Goal: Transaction & Acquisition: Book appointment/travel/reservation

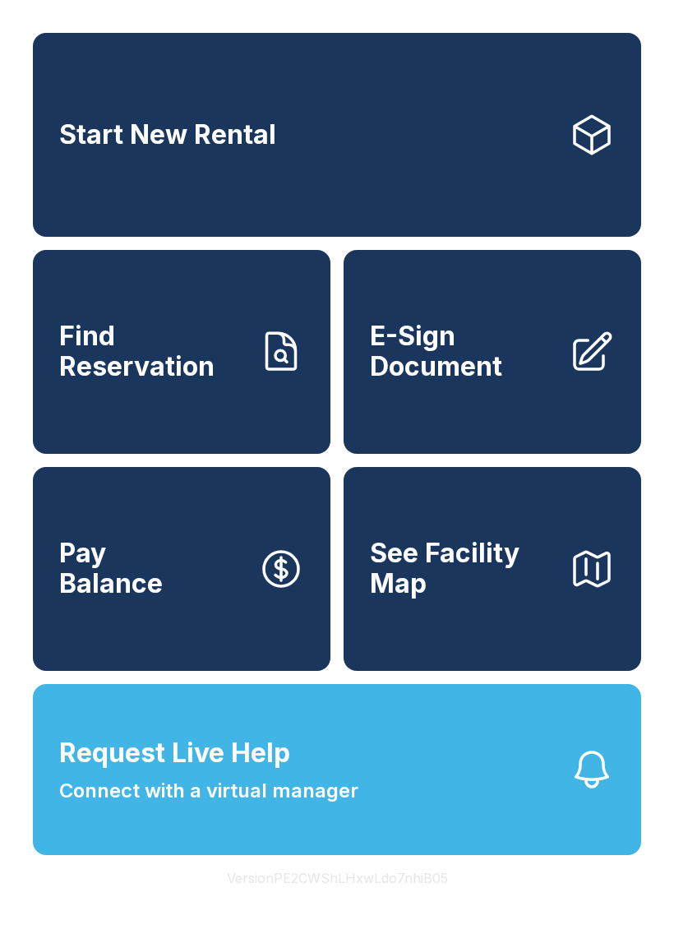
click at [436, 127] on link "Start New Rental" at bounding box center [337, 135] width 608 height 204
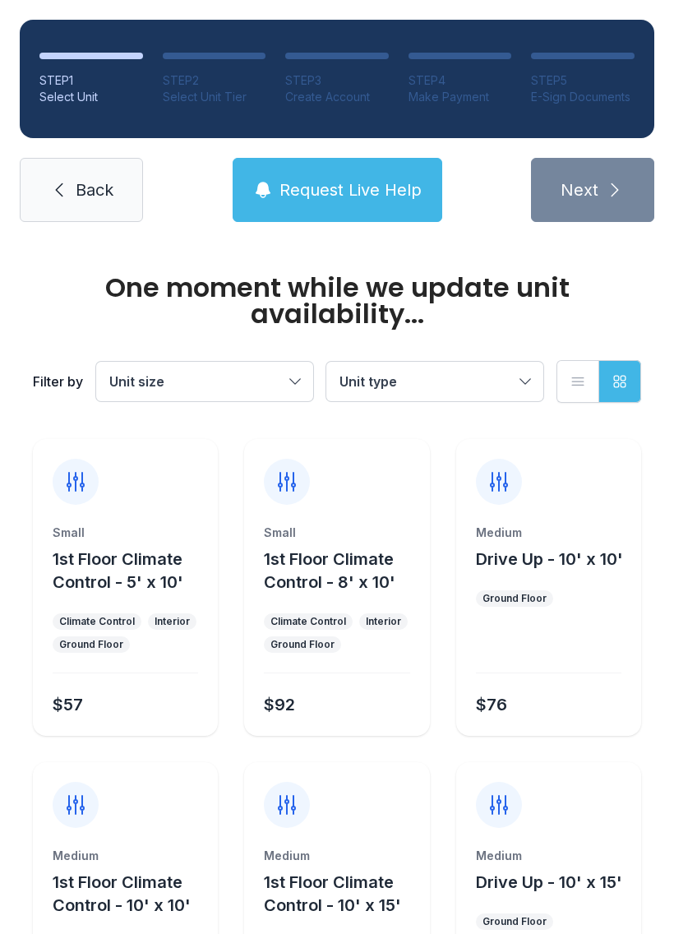
click at [287, 386] on button "Unit size" at bounding box center [204, 381] width 217 height 39
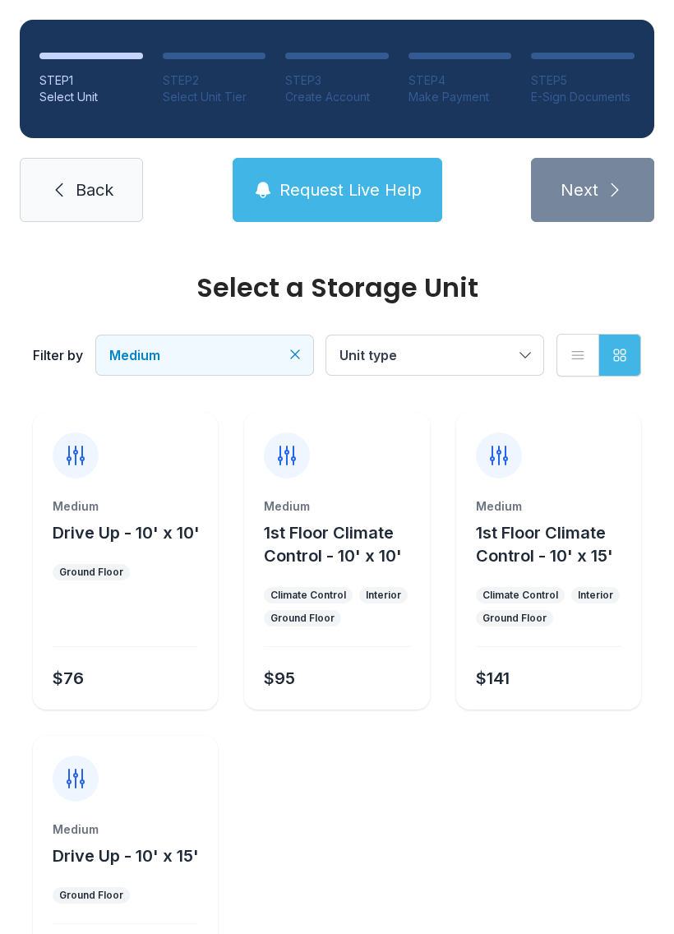
click at [572, 515] on div "Medium 1st Floor Climate Control - 10' x 15'" at bounding box center [549, 532] width 146 height 69
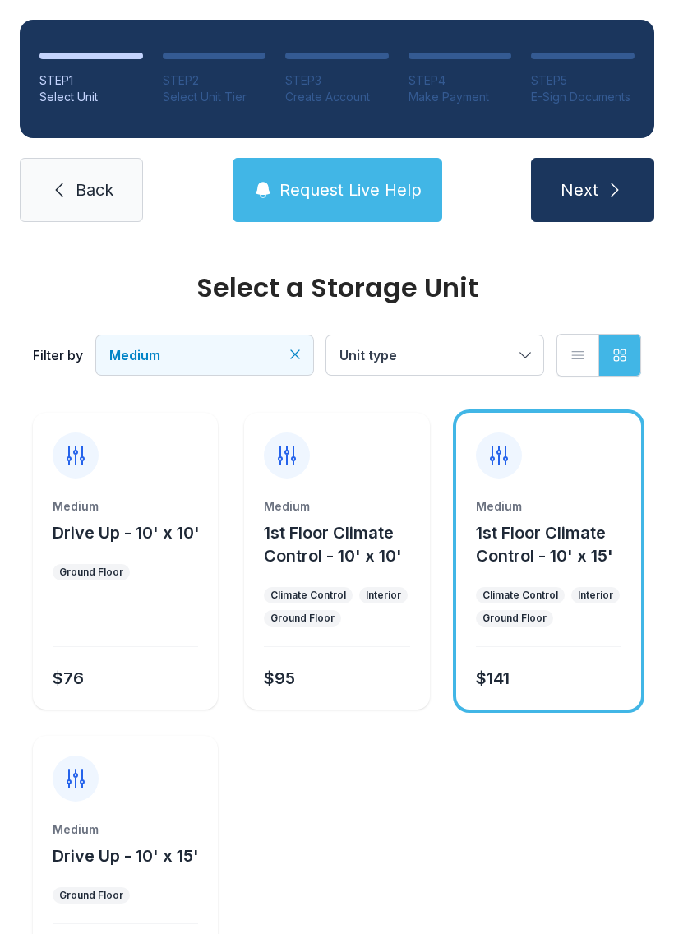
click at [603, 199] on button "Next" at bounding box center [592, 190] width 123 height 64
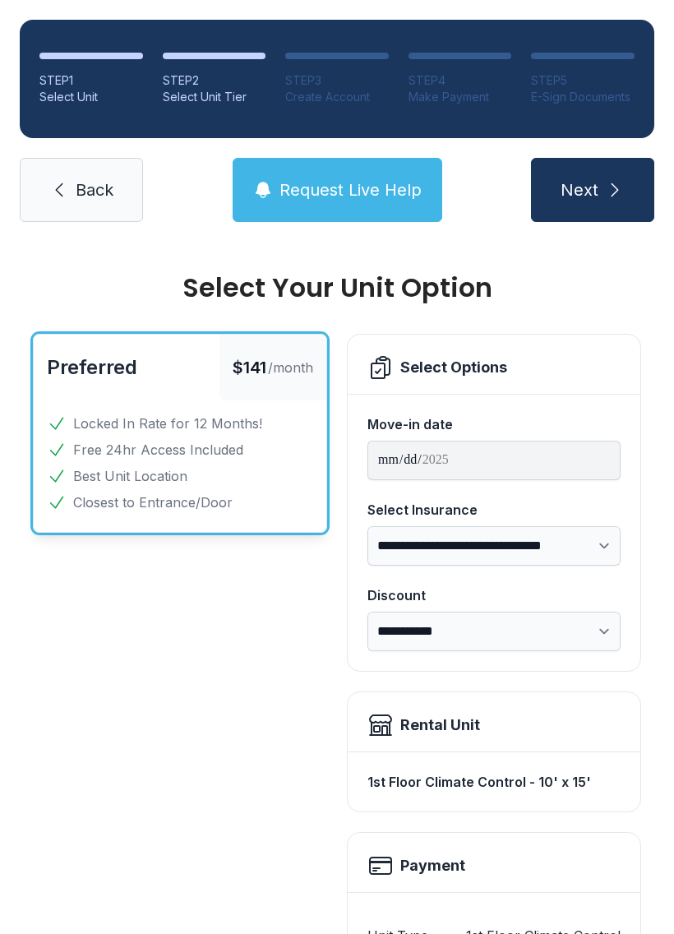
click at [83, 206] on link "Back" at bounding box center [81, 190] width 123 height 64
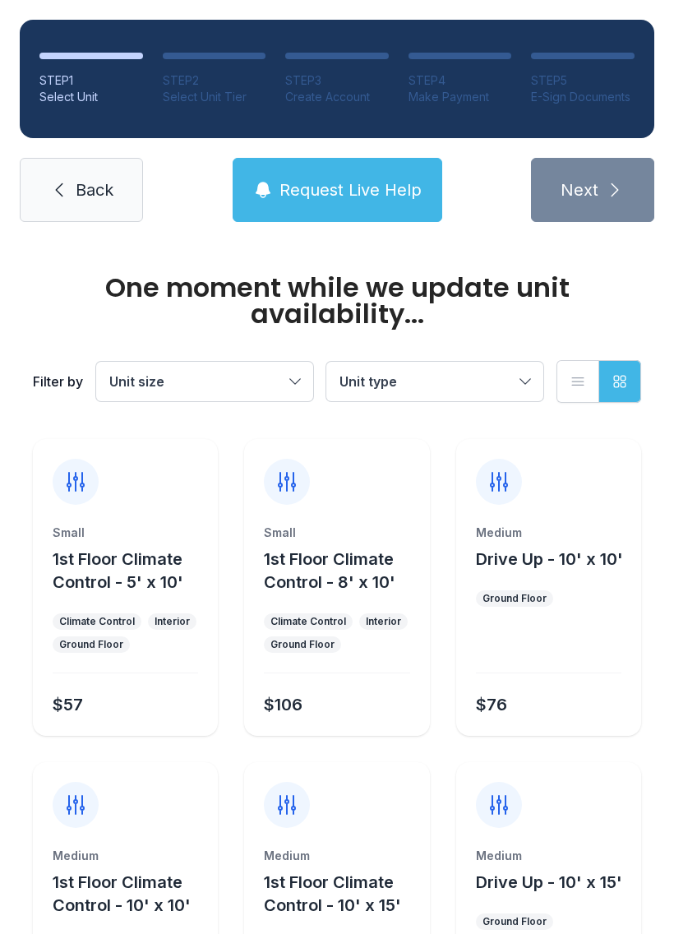
click at [85, 180] on span "Back" at bounding box center [95, 189] width 38 height 23
